Goal: Complete application form

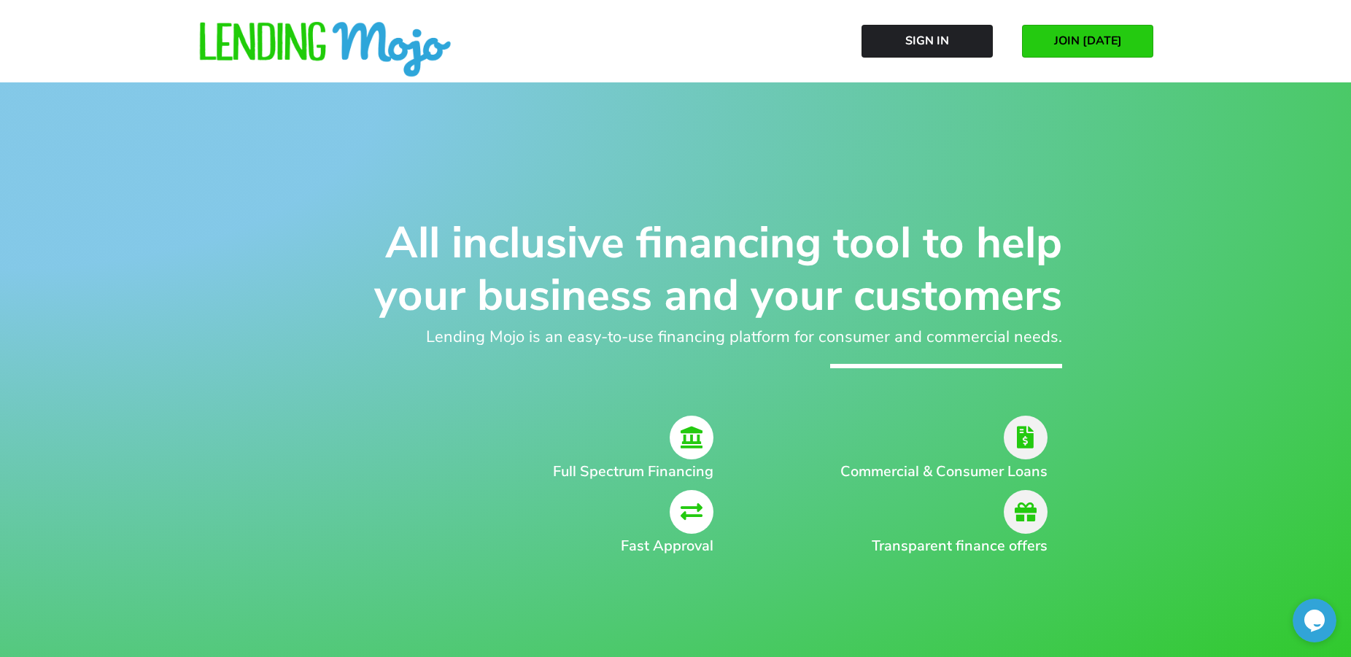
click at [1086, 39] on span "JOIN [DATE]" at bounding box center [1088, 40] width 68 height 13
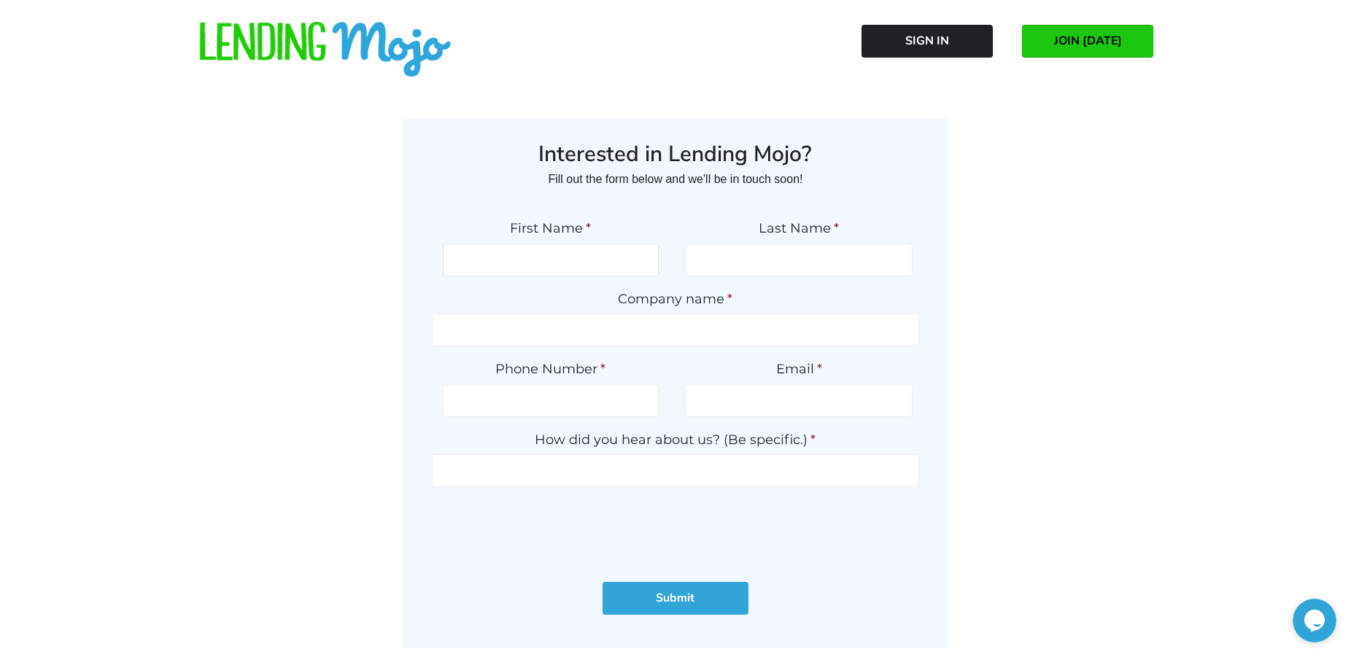
click at [604, 267] on input "First Name *" at bounding box center [551, 260] width 217 height 33
type input "Michal"
type input "Piersztel"
type input "UNITED IMPORTS INC"
type input "9047555890"
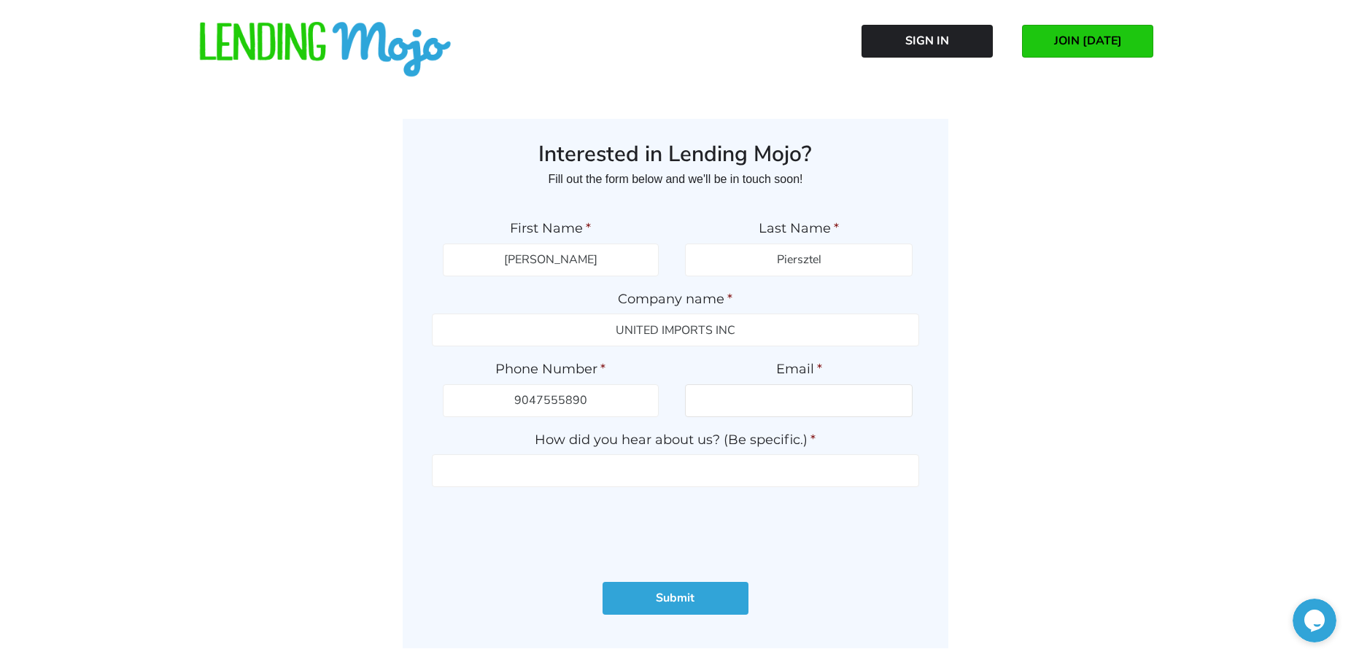
type input "sales@unitedimportscars.com"
type input "(904) 755-5890"
click at [706, 474] on input "How did you hear about us? (Be specific.) *" at bounding box center [676, 470] width 488 height 33
type input "warranty rep"
click at [691, 598] on input "Submit" at bounding box center [676, 598] width 146 height 33
